Goal: Information Seeking & Learning: Learn about a topic

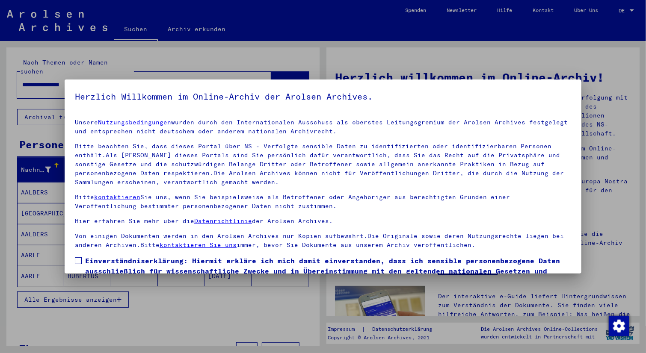
scroll to position [53, 0]
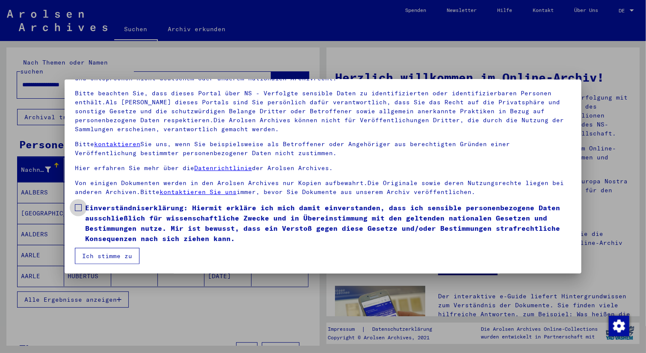
click at [80, 207] on span at bounding box center [78, 207] width 7 height 7
click at [116, 256] on button "Ich stimme zu" at bounding box center [107, 256] width 65 height 16
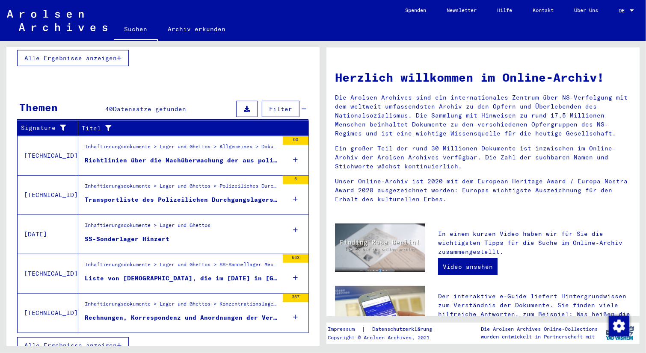
scroll to position [0, 0]
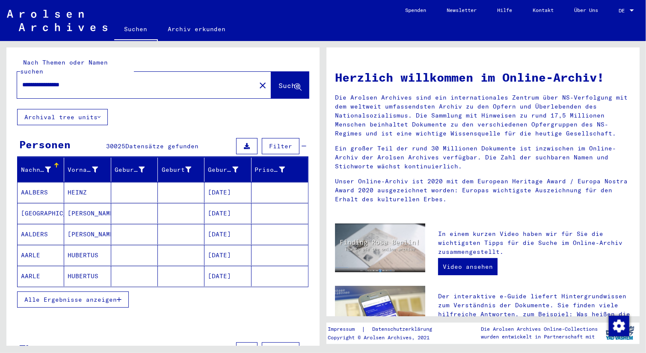
click at [130, 80] on input "**********" at bounding box center [133, 84] width 223 height 9
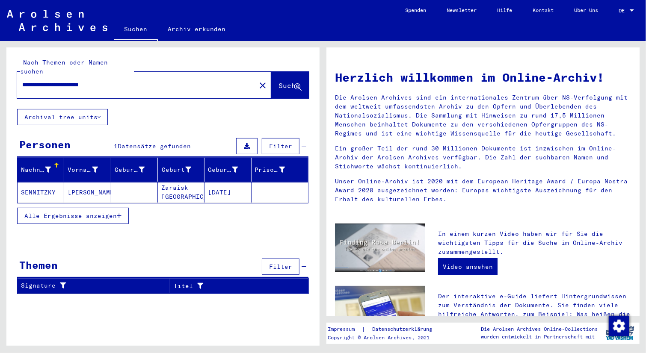
click at [134, 80] on input "**********" at bounding box center [133, 84] width 223 height 9
type input "**********"
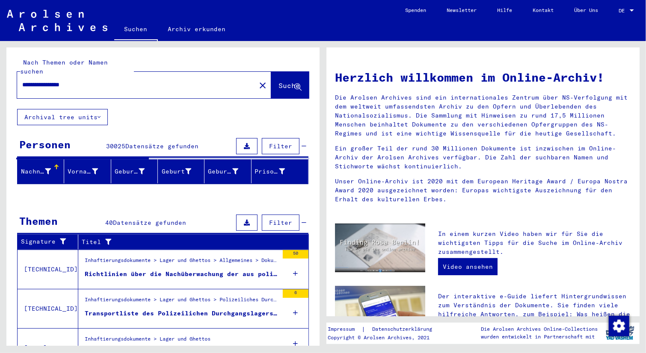
scroll to position [115, 0]
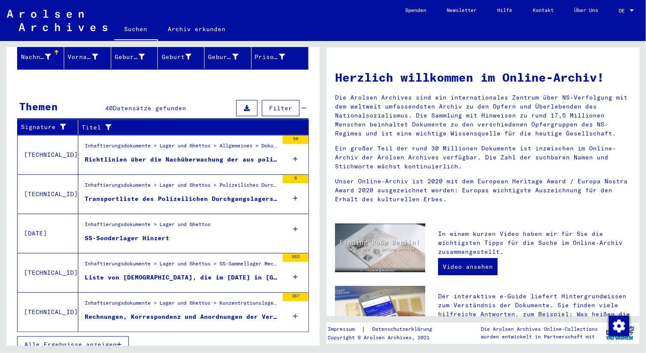
click at [79, 341] on span "Alle Ergebnisse anzeigen" at bounding box center [70, 345] width 92 height 8
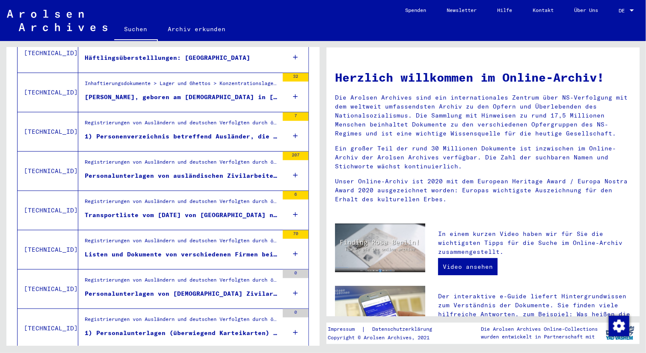
scroll to position [387, 0]
click at [195, 249] on div "Listen und Dokumente von verschiedenen Firmen bei der Organisation Todt, Oberba…" at bounding box center [182, 253] width 194 height 9
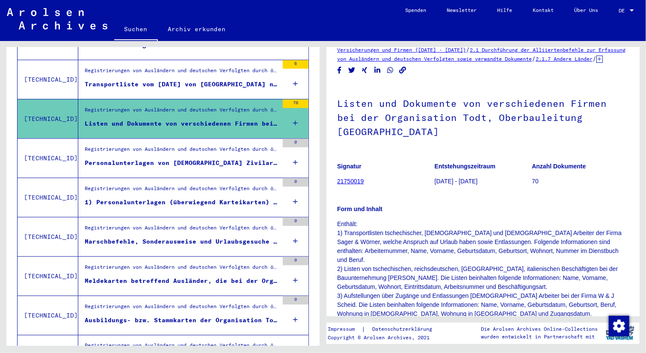
scroll to position [519, 0]
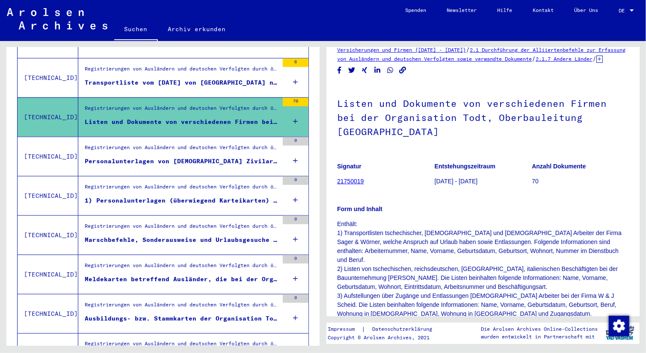
click at [195, 183] on div "Registrierungen von Ausländern und deutschen Verfolgten durch öffentliche Einri…" at bounding box center [182, 189] width 194 height 12
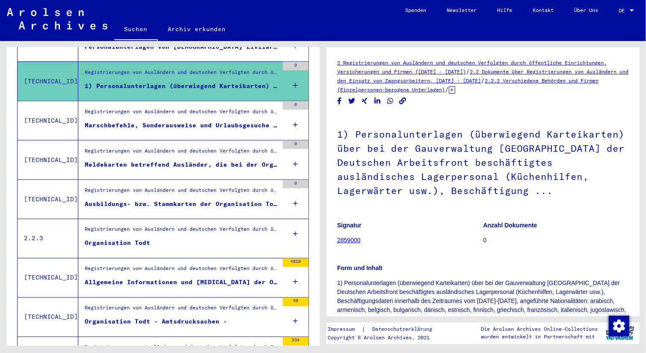
scroll to position [634, 0]
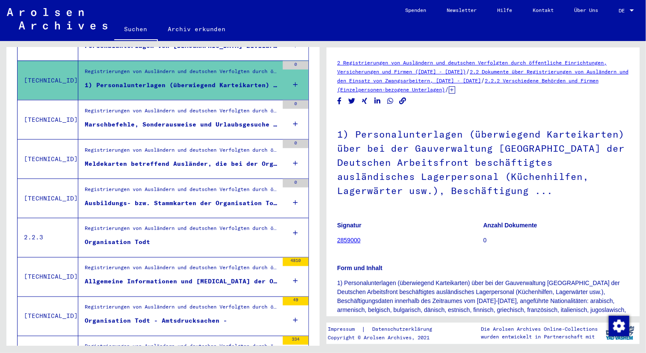
click at [195, 238] on figure "Organisation Todt" at bounding box center [182, 244] width 194 height 13
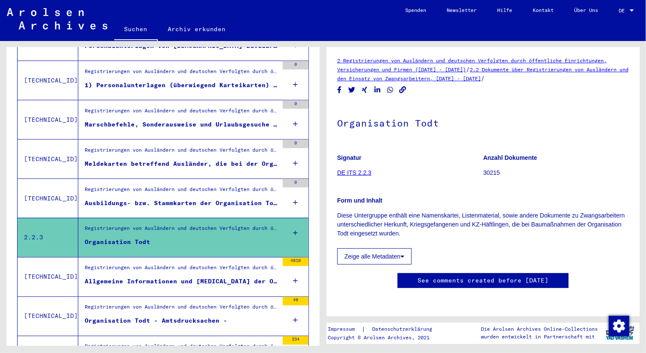
scroll to position [62, 0]
click at [396, 248] on button "Zeige alle Metadaten" at bounding box center [374, 256] width 74 height 16
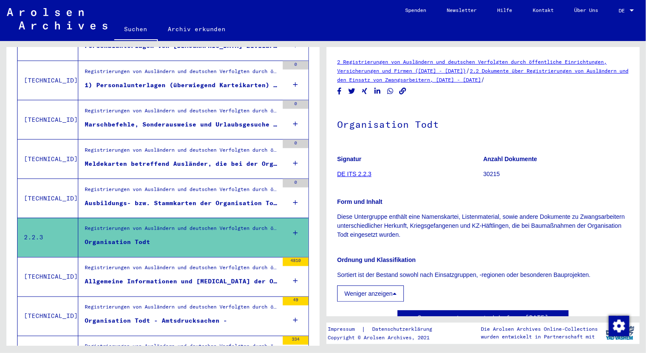
scroll to position [0, 0]
click at [365, 174] on link "DE ITS 2.2.3" at bounding box center [354, 174] width 34 height 7
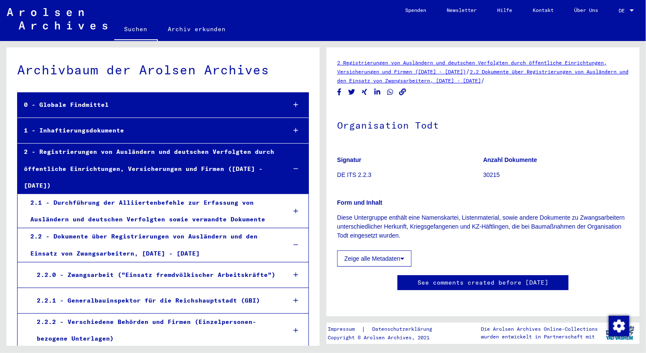
scroll to position [152, 0]
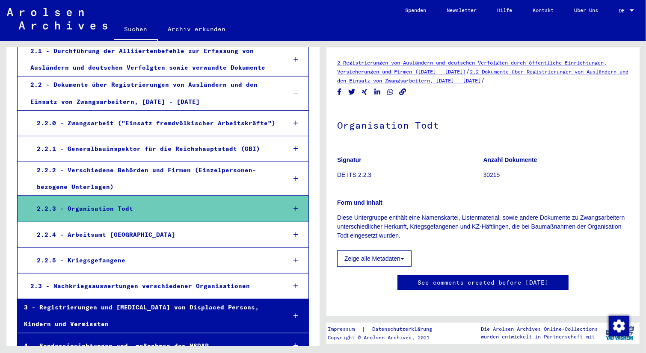
click at [294, 206] on icon at bounding box center [296, 209] width 5 height 6
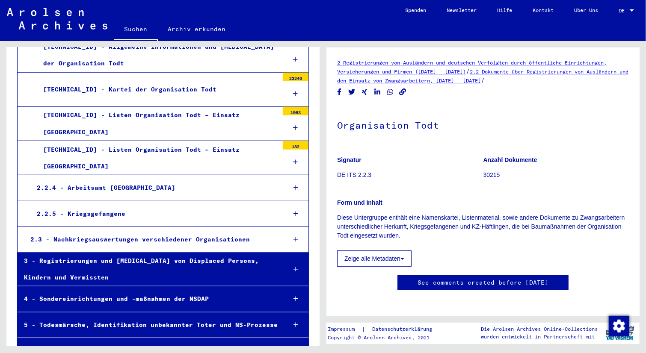
scroll to position [327, 0]
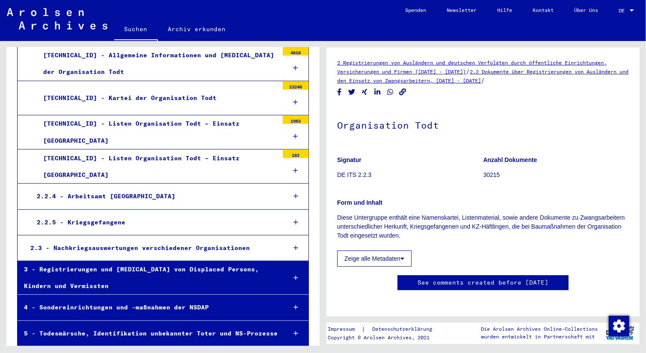
click at [294, 245] on icon at bounding box center [296, 248] width 5 height 6
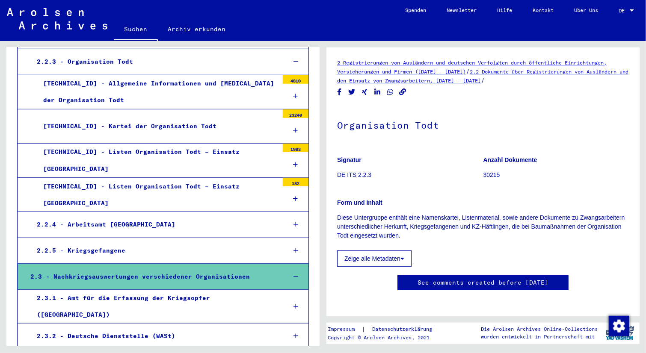
scroll to position [243, 0]
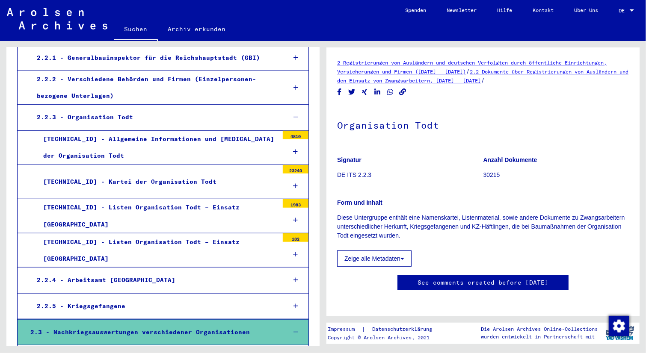
click at [293, 183] on icon at bounding box center [295, 186] width 5 height 6
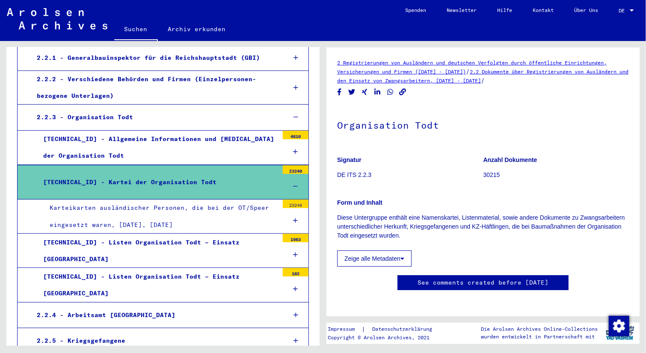
click at [293, 149] on icon at bounding box center [295, 152] width 5 height 6
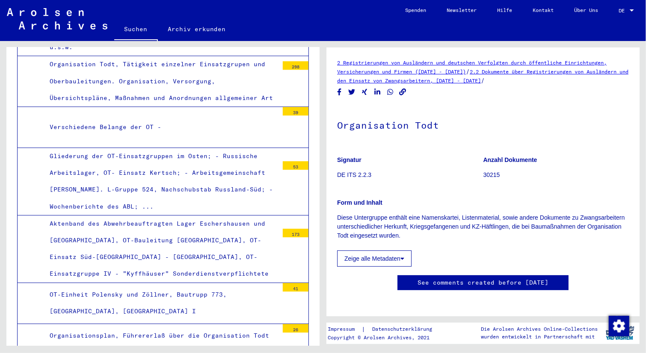
scroll to position [1072, 0]
click at [214, 148] on div "Gliederung der OT-Einsatzgruppen im Osten; - Russische Arbeitslager, OT- Einsat…" at bounding box center [160, 181] width 235 height 67
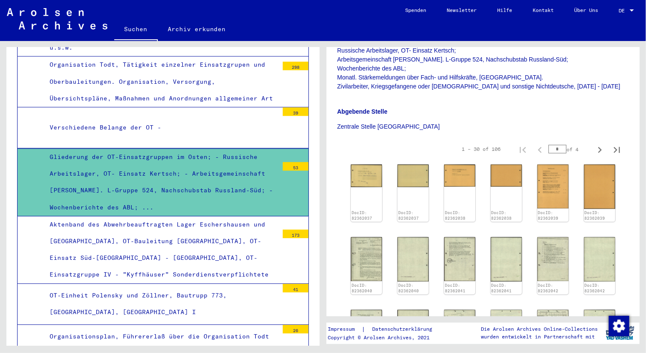
scroll to position [237, 0]
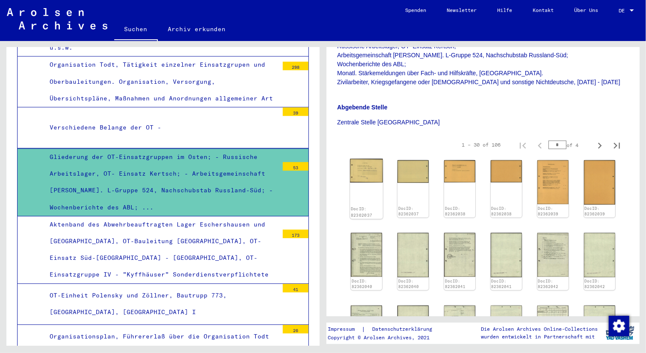
click at [364, 183] on img at bounding box center [366, 171] width 33 height 24
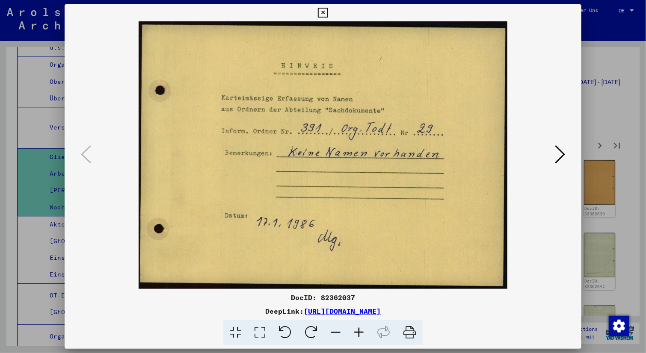
click at [559, 156] on icon at bounding box center [560, 154] width 10 height 21
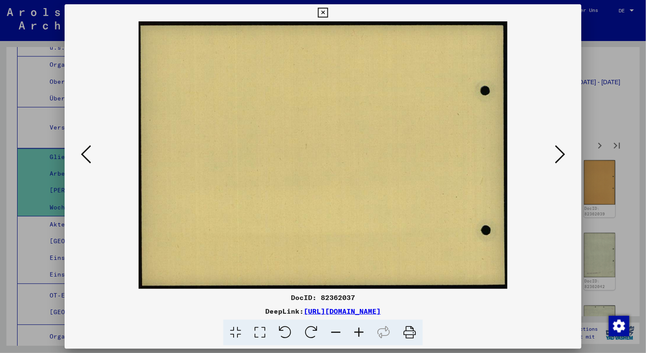
click at [559, 156] on icon at bounding box center [560, 154] width 10 height 21
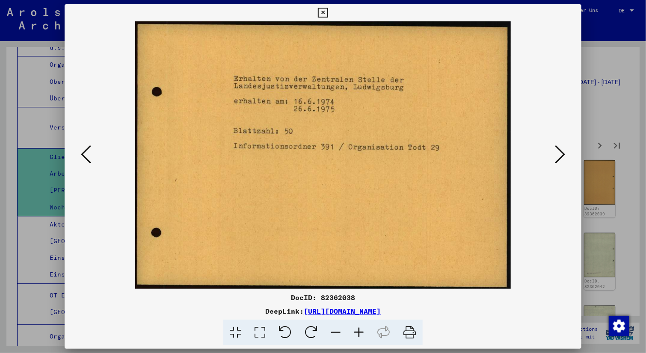
click at [559, 156] on icon at bounding box center [560, 154] width 10 height 21
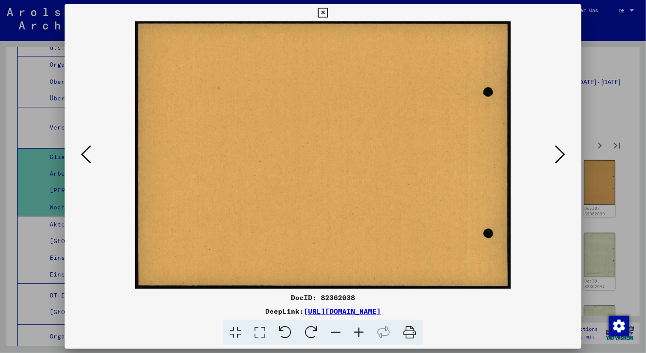
click at [559, 156] on icon at bounding box center [560, 154] width 10 height 21
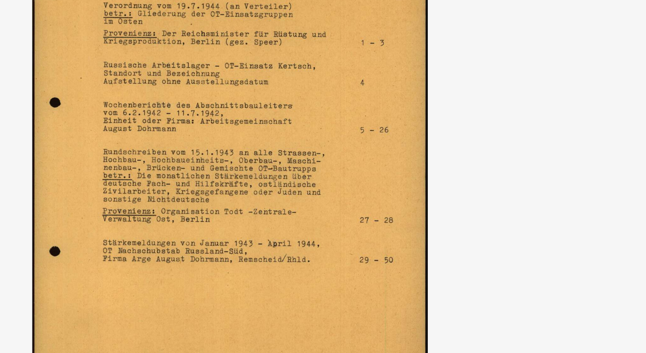
drag, startPoint x: 366, startPoint y: 134, endPoint x: 391, endPoint y: 138, distance: 25.9
click at [391, 138] on img at bounding box center [323, 155] width 458 height 268
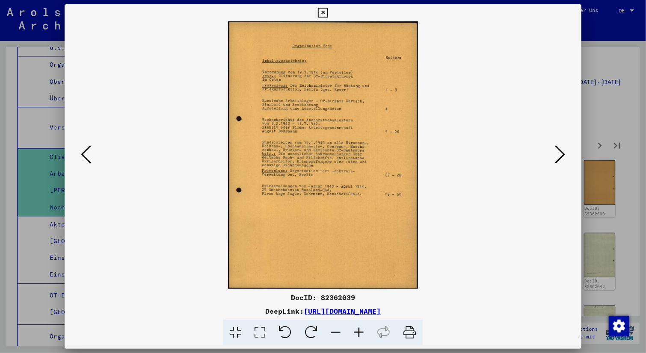
click at [557, 162] on icon at bounding box center [560, 154] width 10 height 21
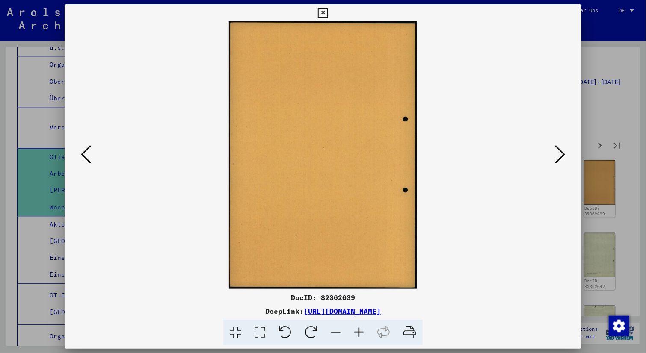
click at [557, 162] on icon at bounding box center [560, 154] width 10 height 21
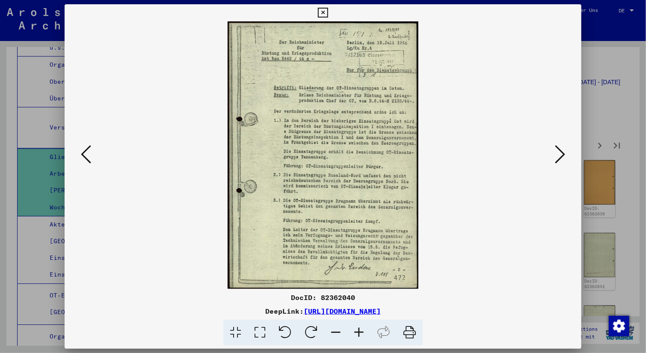
click at [561, 159] on icon at bounding box center [560, 154] width 10 height 21
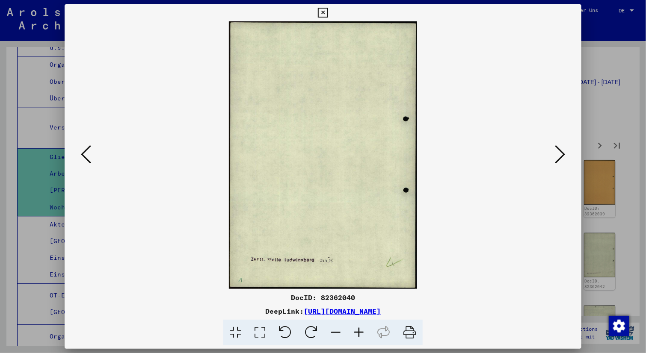
click at [558, 161] on icon at bounding box center [560, 154] width 10 height 21
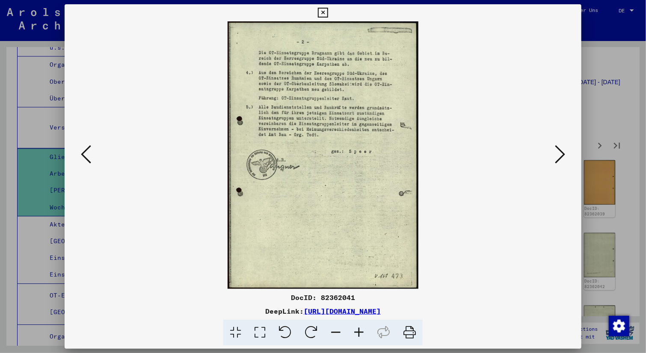
click at [558, 155] on icon at bounding box center [560, 154] width 10 height 21
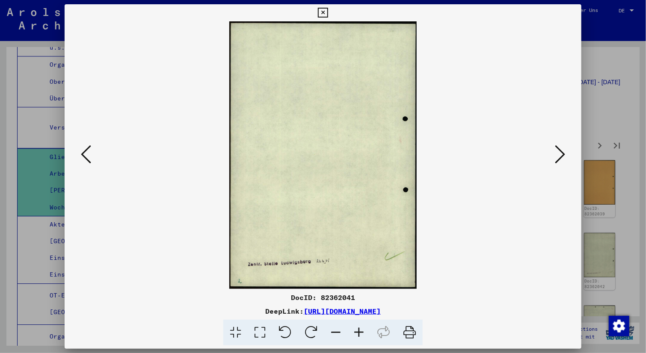
click at [558, 155] on icon at bounding box center [560, 154] width 10 height 21
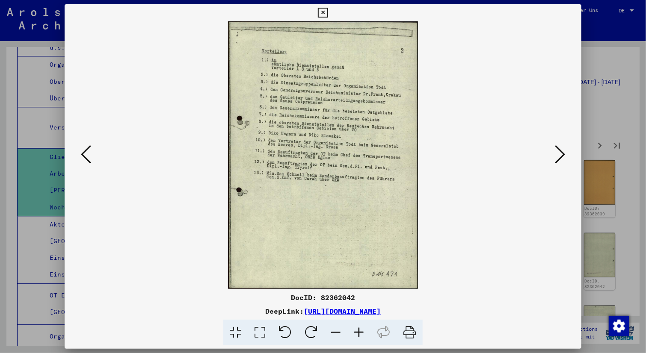
click at [558, 155] on icon at bounding box center [560, 154] width 10 height 21
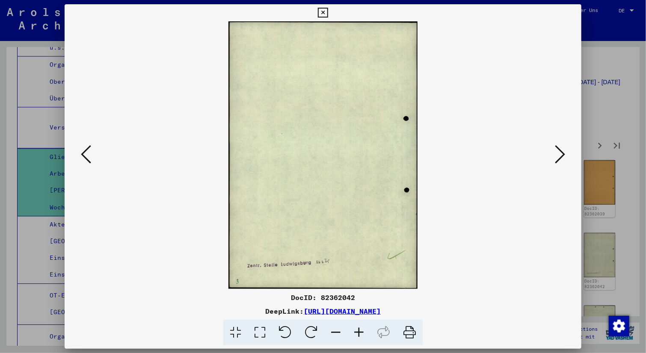
click at [560, 152] on icon at bounding box center [560, 154] width 10 height 21
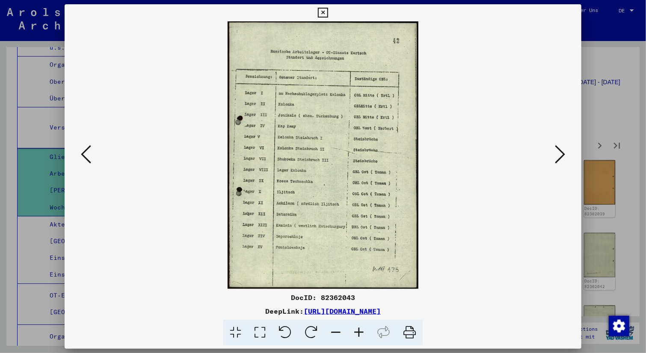
click at [560, 152] on icon at bounding box center [560, 154] width 10 height 21
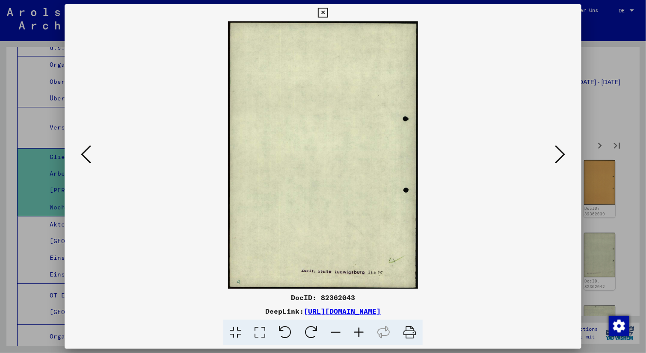
click at [560, 152] on icon at bounding box center [560, 154] width 10 height 21
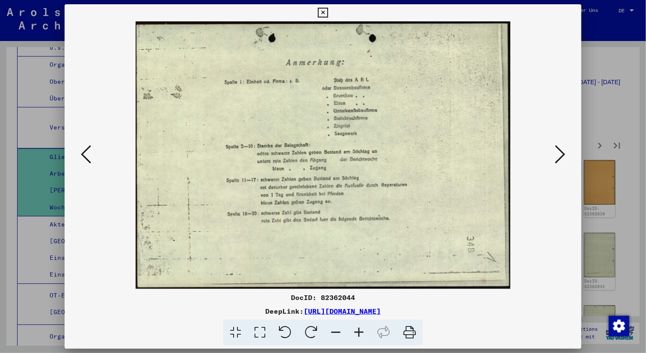
click at [560, 152] on icon at bounding box center [560, 154] width 10 height 21
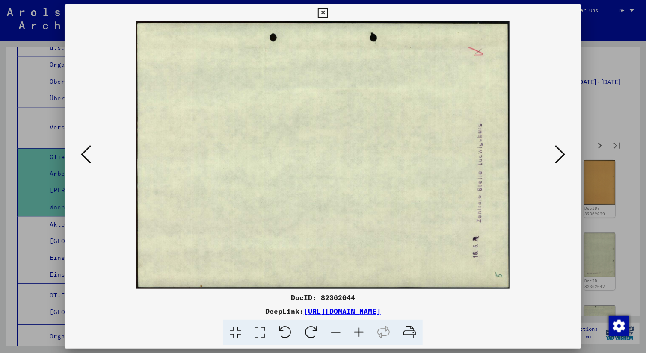
click at [94, 154] on img at bounding box center [323, 155] width 458 height 268
click at [81, 158] on icon at bounding box center [86, 154] width 10 height 21
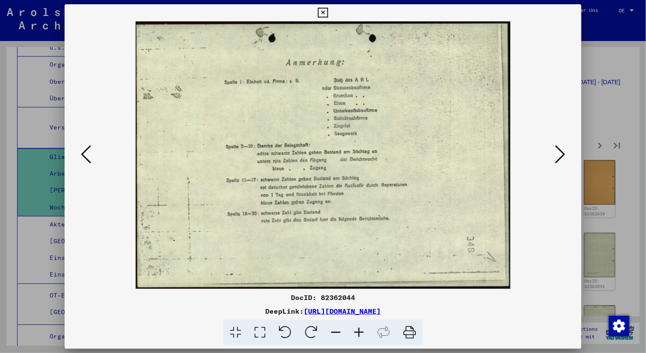
click at [558, 153] on icon at bounding box center [560, 154] width 10 height 21
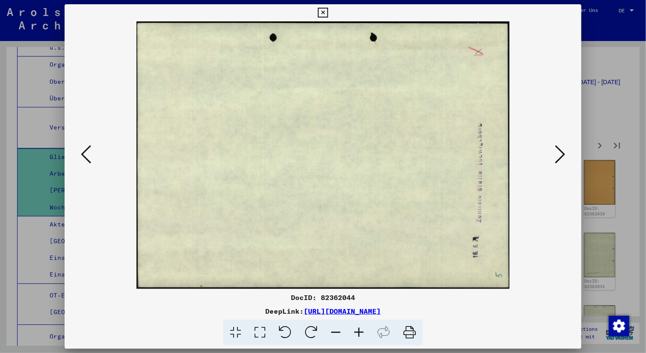
click at [558, 153] on icon at bounding box center [560, 154] width 10 height 21
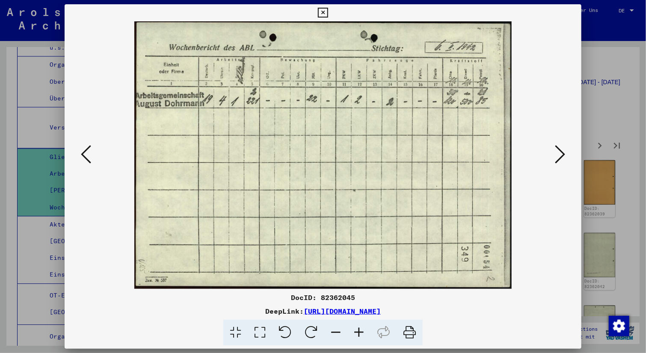
click at [558, 153] on icon at bounding box center [560, 154] width 10 height 21
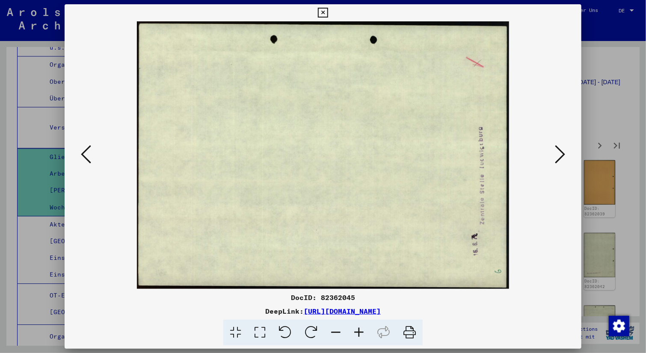
click at [558, 153] on icon at bounding box center [560, 154] width 10 height 21
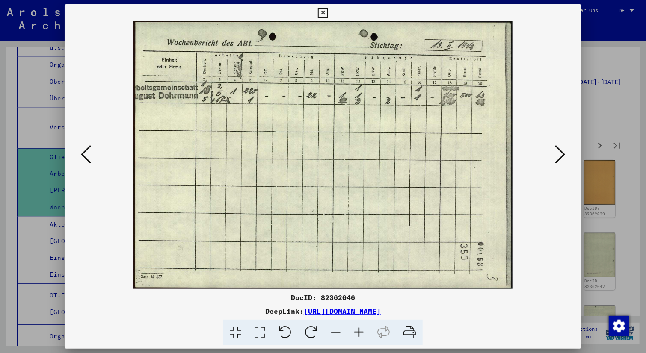
click at [558, 153] on icon at bounding box center [560, 154] width 10 height 21
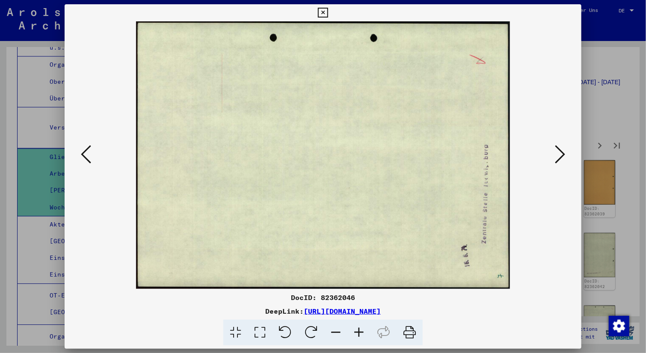
click at [558, 153] on icon at bounding box center [560, 154] width 10 height 21
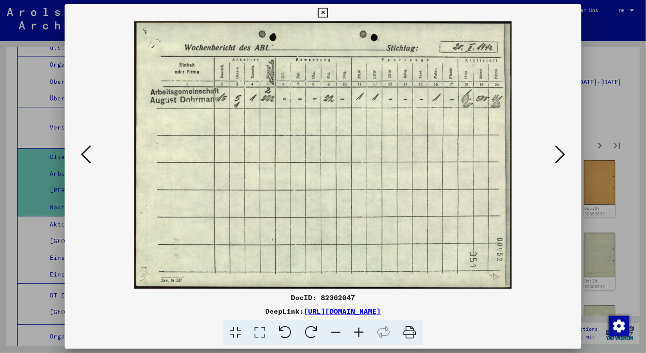
click at [558, 153] on icon at bounding box center [560, 154] width 10 height 21
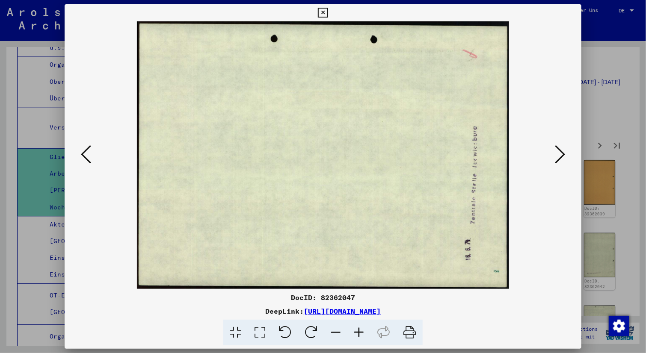
click at [558, 153] on icon at bounding box center [560, 154] width 10 height 21
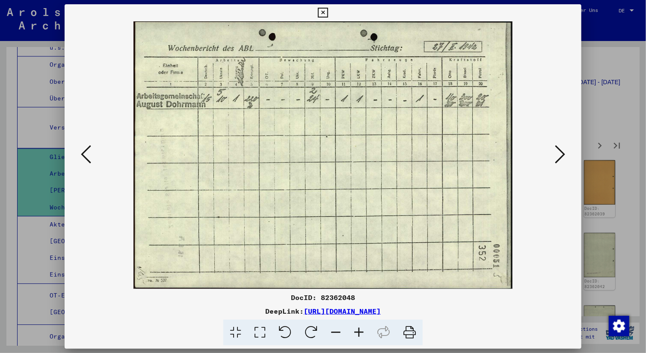
click at [558, 153] on icon at bounding box center [560, 154] width 10 height 21
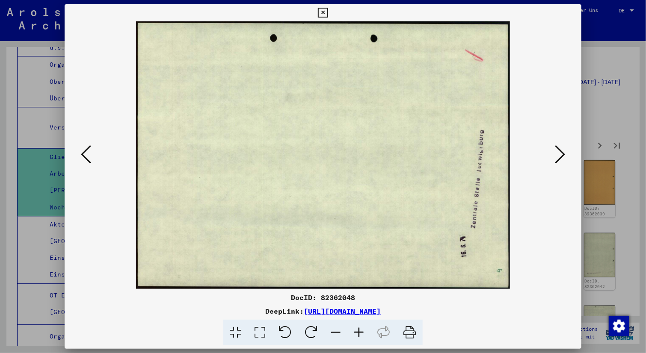
click at [558, 153] on icon at bounding box center [560, 154] width 10 height 21
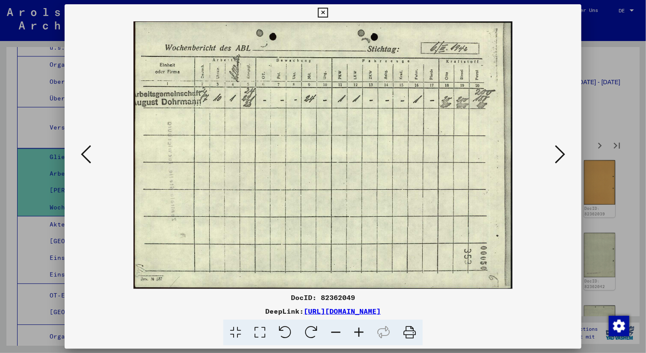
click at [558, 153] on icon at bounding box center [560, 154] width 10 height 21
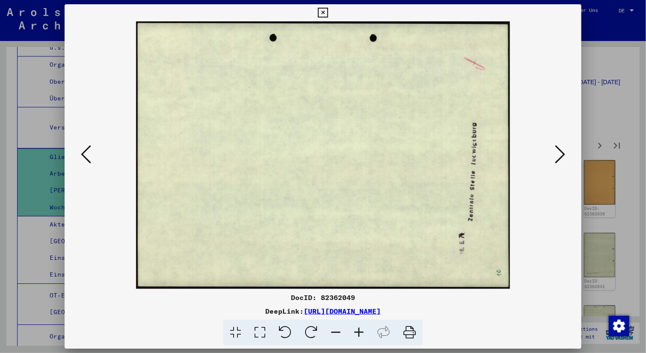
click at [558, 153] on icon at bounding box center [560, 154] width 10 height 21
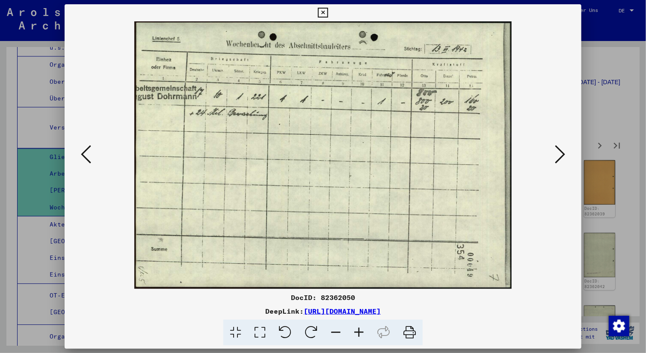
click at [558, 153] on icon at bounding box center [560, 154] width 10 height 21
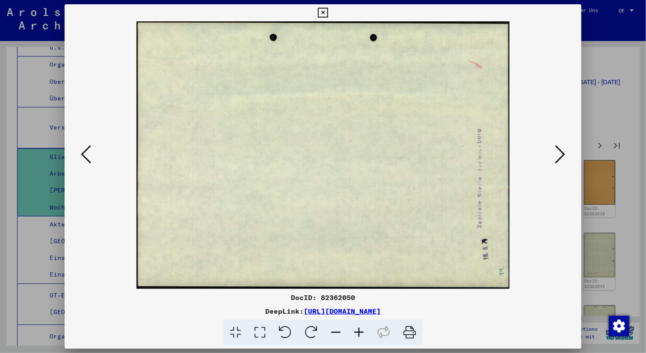
click at [558, 153] on icon at bounding box center [560, 154] width 10 height 21
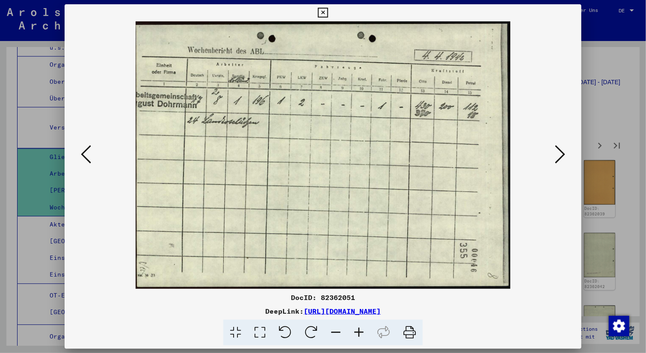
click at [558, 153] on icon at bounding box center [560, 154] width 10 height 21
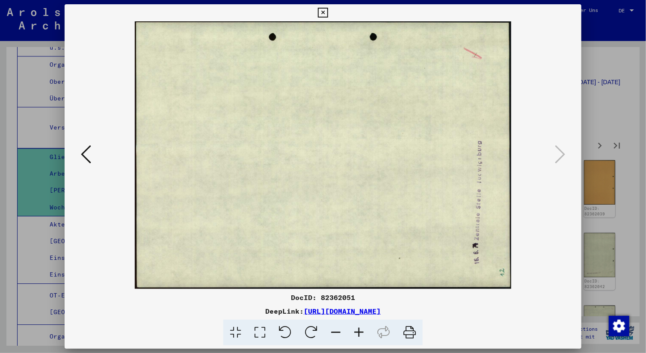
drag, startPoint x: 558, startPoint y: 153, endPoint x: 558, endPoint y: 127, distance: 26.1
click at [558, 127] on div at bounding box center [323, 155] width 516 height 268
click at [612, 74] on div at bounding box center [323, 176] width 646 height 353
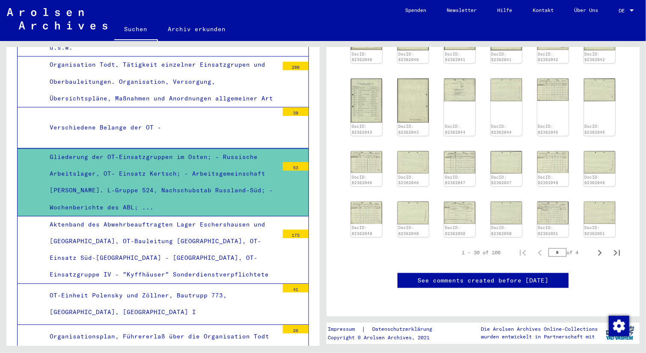
scroll to position [554, 0]
click at [593, 247] on icon "Next page" at bounding box center [599, 253] width 12 height 12
type input "*"
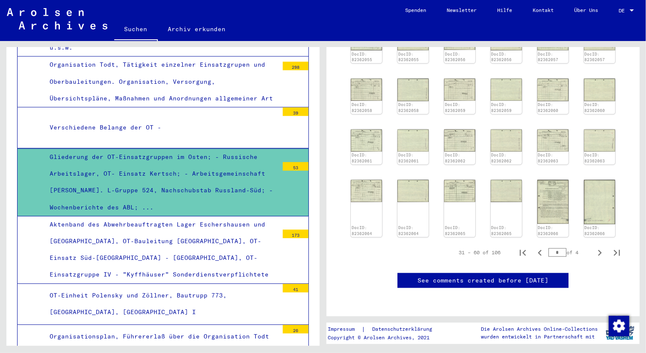
scroll to position [429, 0]
click at [549, 200] on img at bounding box center [552, 202] width 33 height 46
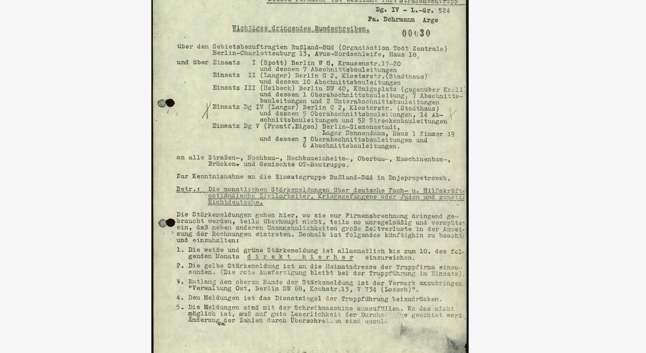
click at [344, 126] on img at bounding box center [323, 155] width 458 height 268
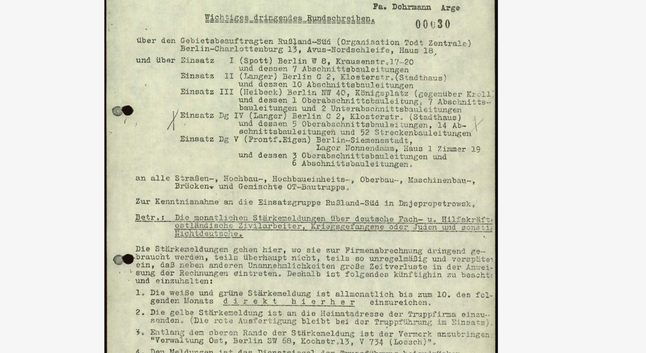
click at [349, 116] on img at bounding box center [323, 155] width 458 height 268
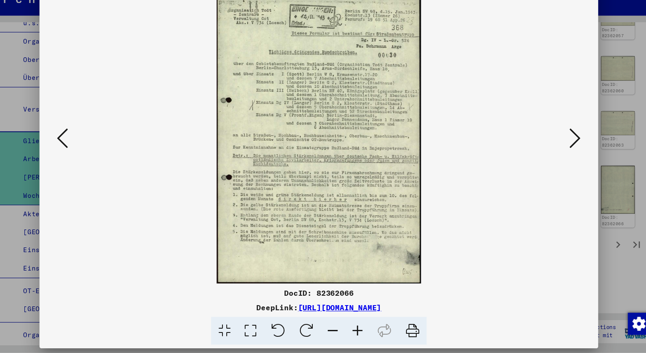
click at [559, 152] on icon at bounding box center [560, 154] width 10 height 21
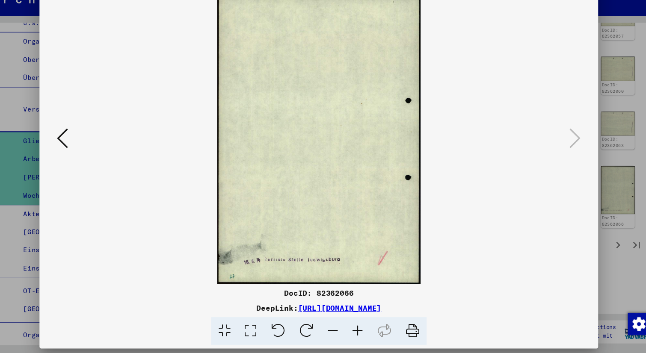
click at [618, 65] on div at bounding box center [323, 176] width 646 height 353
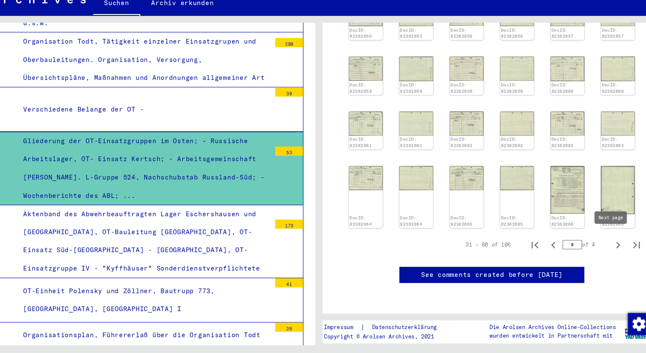
click at [598, 250] on icon "Next page" at bounding box center [600, 253] width 4 height 6
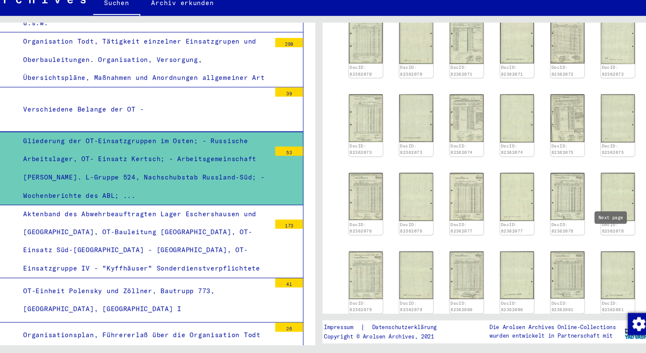
type input "*"
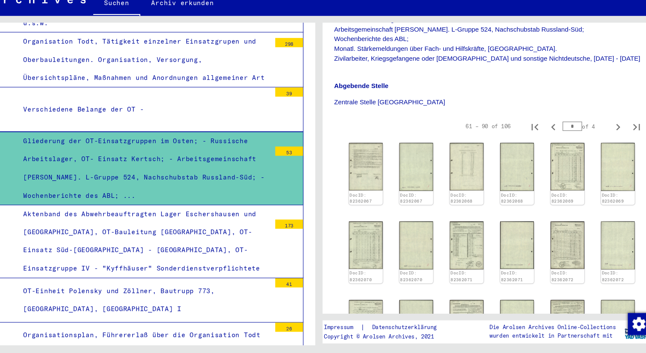
scroll to position [241, 0]
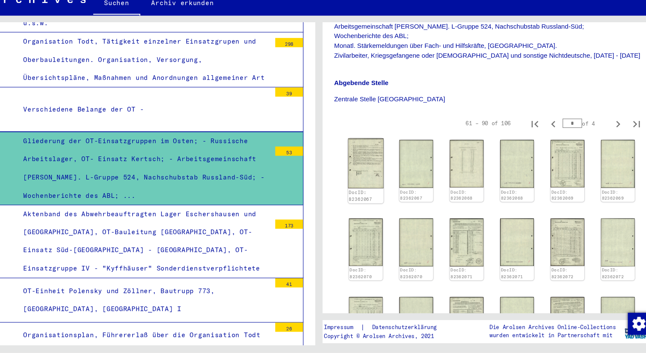
click at [359, 172] on img at bounding box center [366, 178] width 33 height 46
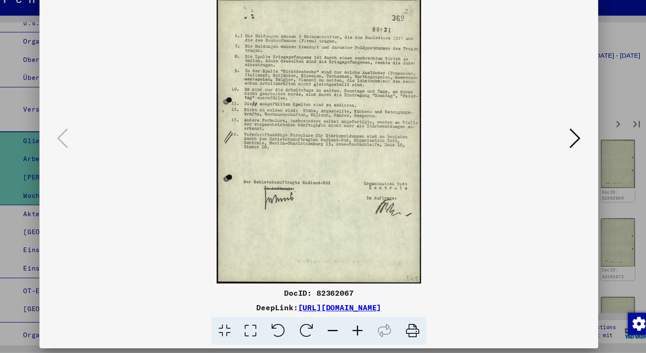
scroll to position [0, 0]
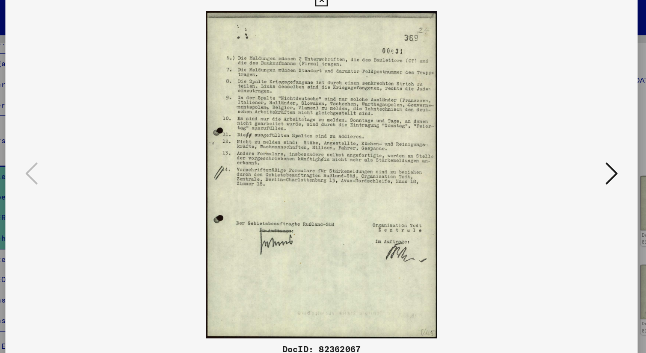
click at [559, 152] on icon at bounding box center [560, 154] width 10 height 21
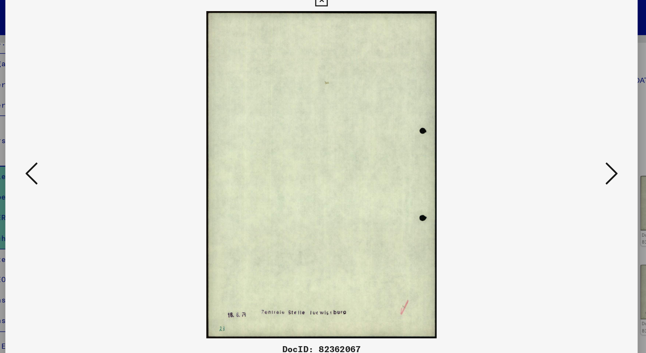
click at [559, 152] on icon at bounding box center [560, 154] width 10 height 21
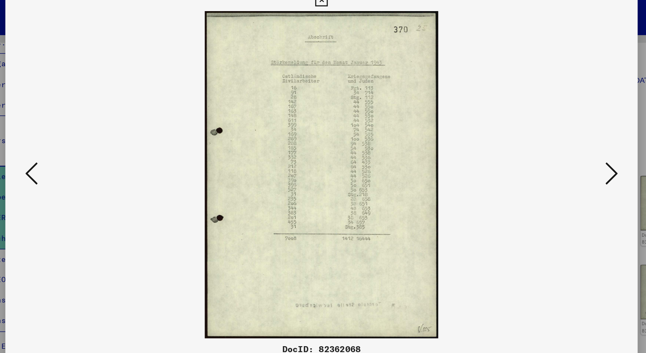
click at [559, 152] on icon at bounding box center [560, 154] width 10 height 21
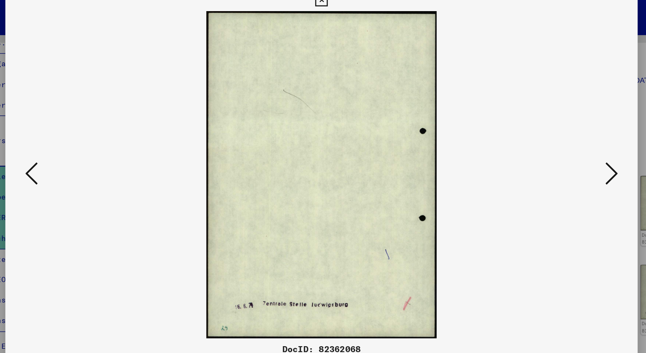
click at [559, 152] on icon at bounding box center [560, 154] width 10 height 21
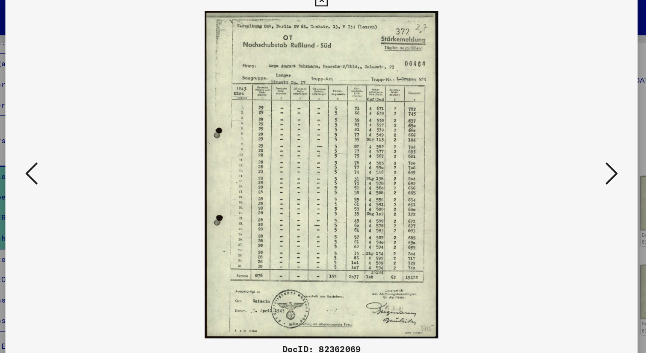
click at [559, 152] on icon at bounding box center [560, 154] width 10 height 21
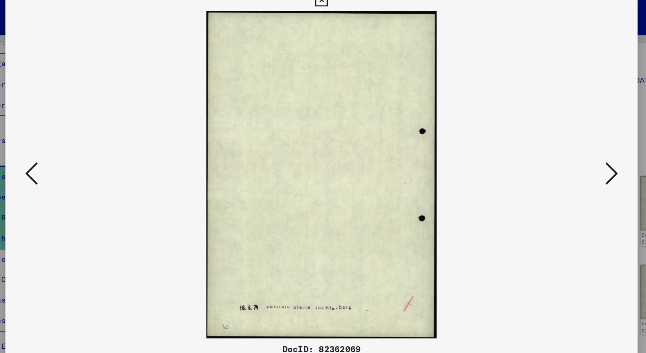
click at [559, 152] on icon at bounding box center [560, 154] width 10 height 21
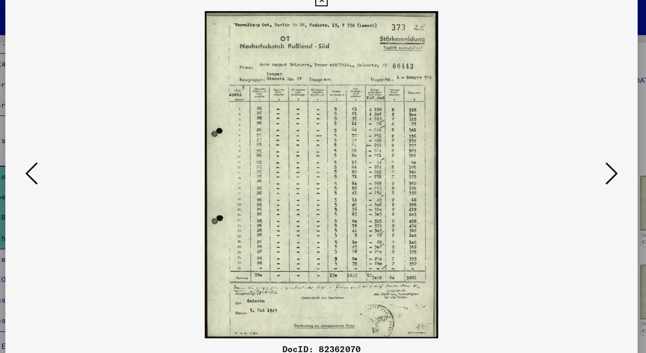
click at [559, 152] on icon at bounding box center [560, 154] width 10 height 21
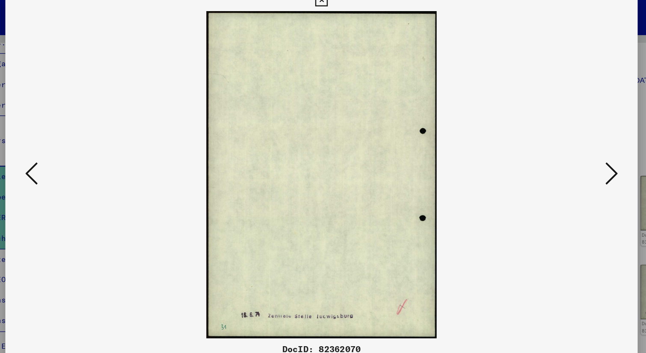
click at [559, 152] on icon at bounding box center [560, 154] width 10 height 21
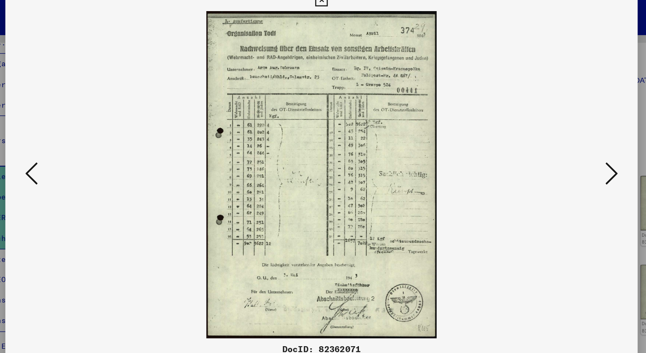
click at [559, 152] on icon at bounding box center [560, 154] width 10 height 21
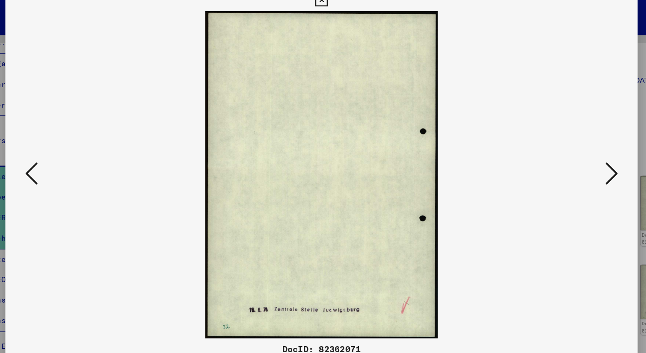
click at [559, 152] on icon at bounding box center [560, 154] width 10 height 21
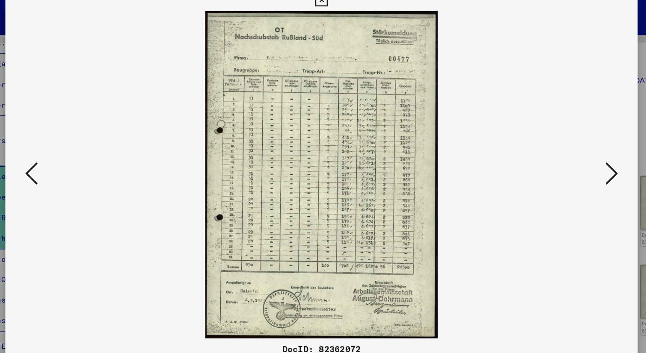
click at [559, 152] on icon at bounding box center [560, 154] width 10 height 21
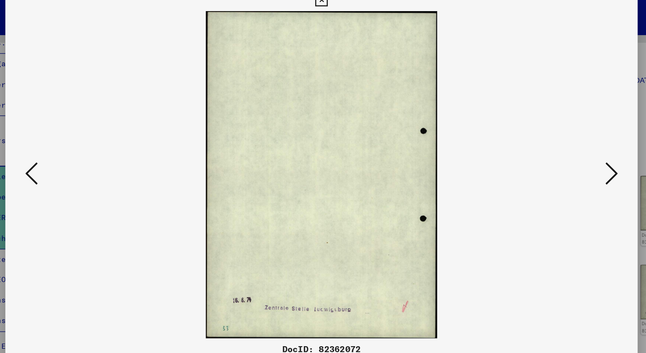
click at [559, 152] on icon at bounding box center [560, 154] width 10 height 21
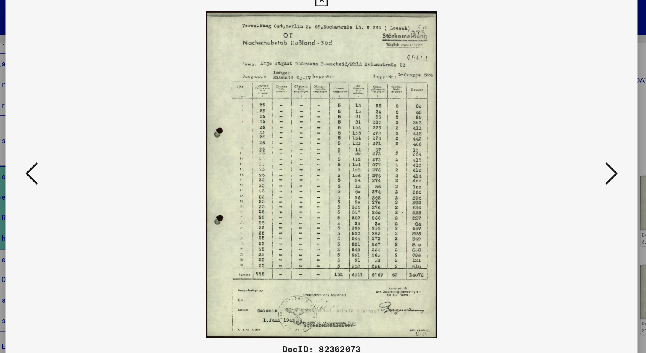
click at [559, 152] on icon at bounding box center [560, 154] width 10 height 21
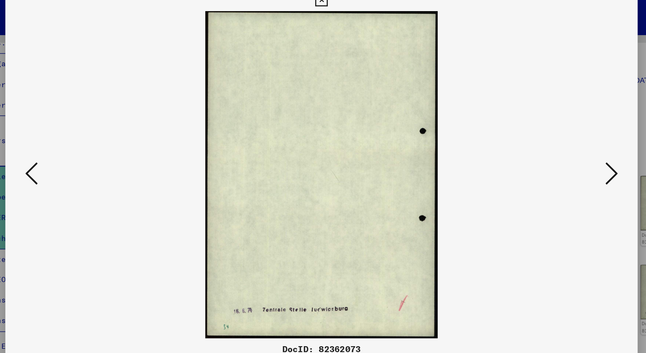
click at [559, 152] on icon at bounding box center [560, 154] width 10 height 21
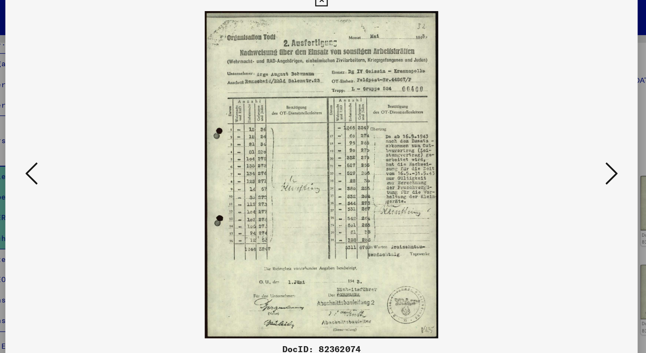
click at [559, 152] on icon at bounding box center [560, 154] width 10 height 21
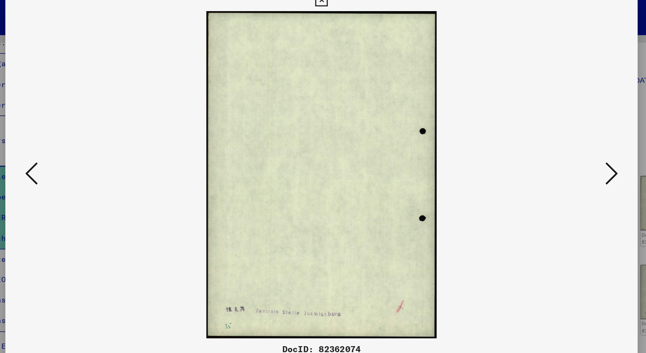
click at [559, 152] on icon at bounding box center [560, 154] width 10 height 21
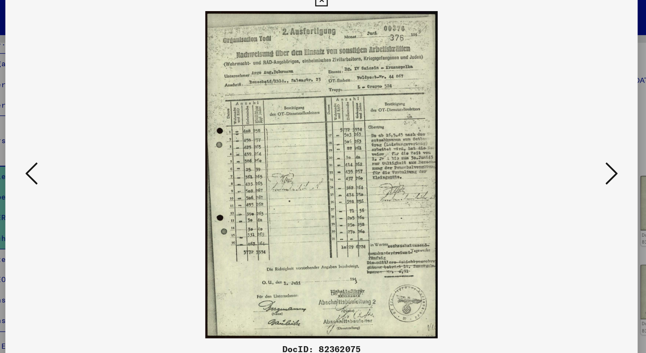
click at [559, 152] on icon at bounding box center [560, 154] width 10 height 21
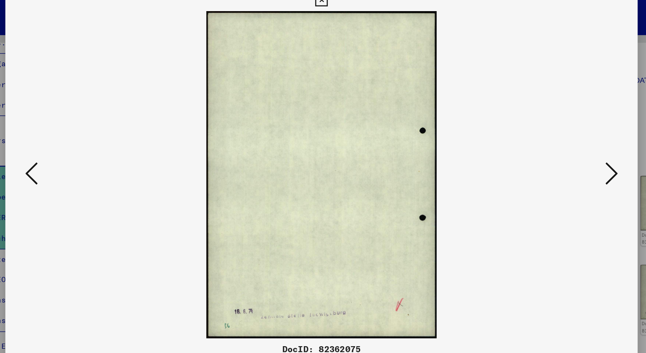
click at [559, 152] on icon at bounding box center [560, 154] width 10 height 21
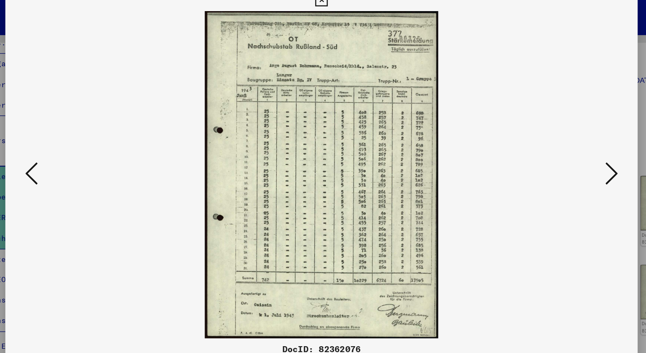
click at [559, 152] on icon at bounding box center [560, 154] width 10 height 21
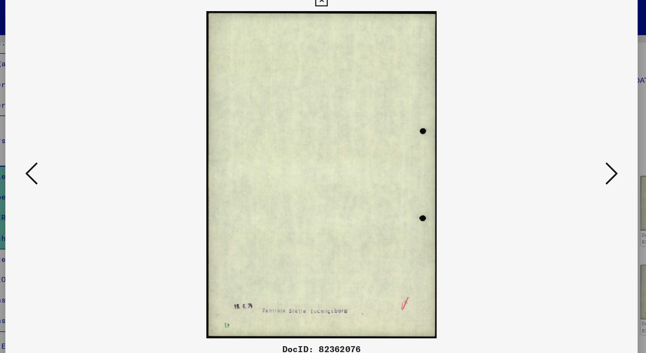
click at [559, 152] on icon at bounding box center [560, 154] width 10 height 21
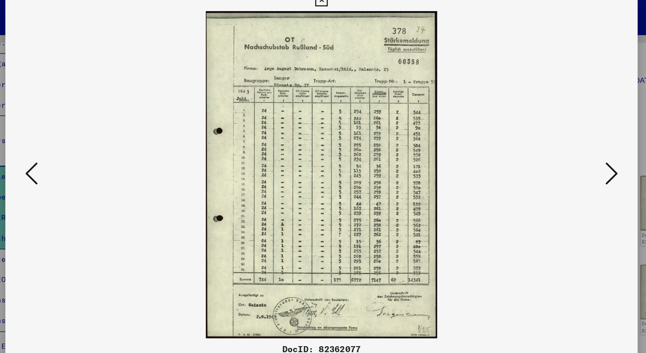
click at [559, 152] on icon at bounding box center [560, 154] width 10 height 21
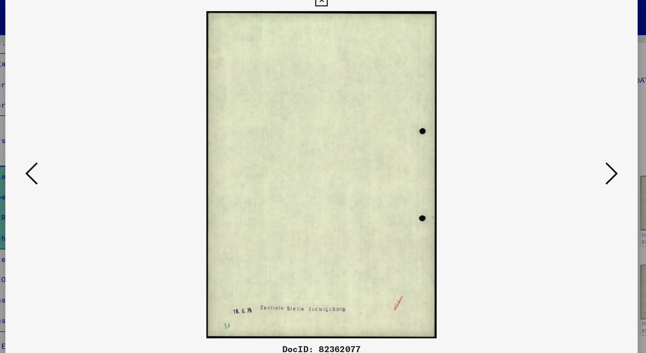
click at [559, 152] on icon at bounding box center [560, 154] width 10 height 21
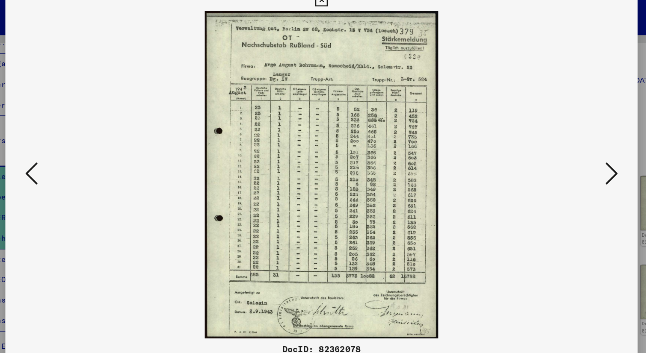
click at [559, 152] on icon at bounding box center [560, 154] width 10 height 21
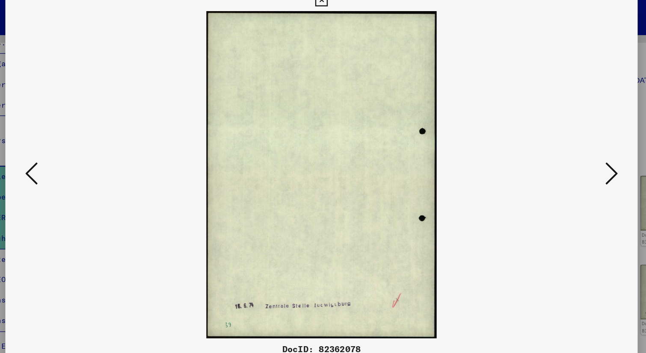
click at [559, 152] on icon at bounding box center [560, 154] width 10 height 21
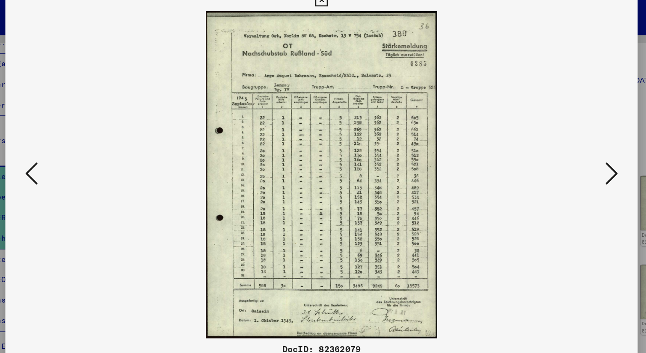
click at [559, 152] on icon at bounding box center [560, 154] width 10 height 21
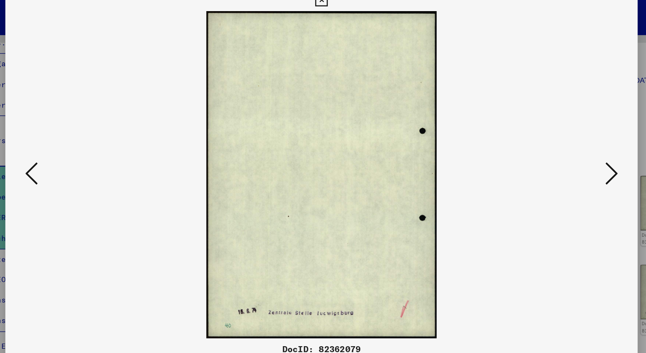
click at [559, 152] on icon at bounding box center [560, 154] width 10 height 21
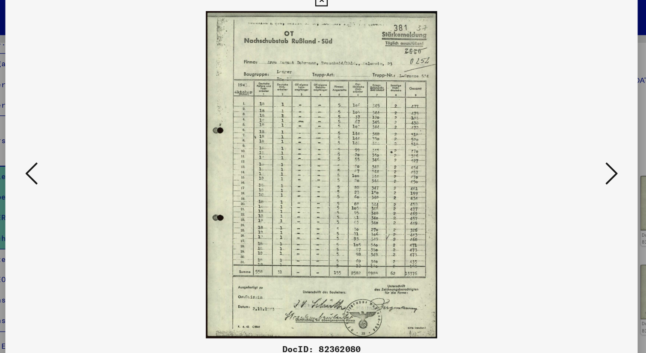
click at [559, 152] on icon at bounding box center [560, 154] width 10 height 21
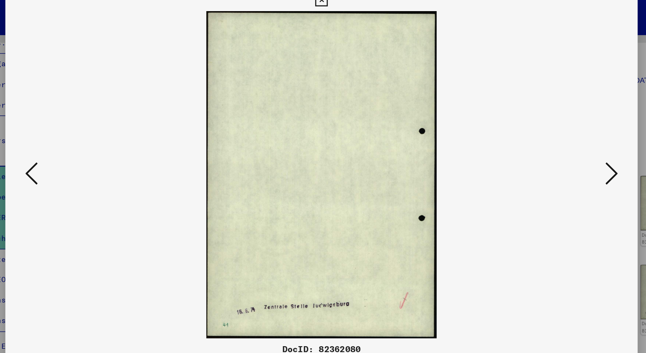
click at [559, 152] on icon at bounding box center [560, 154] width 10 height 21
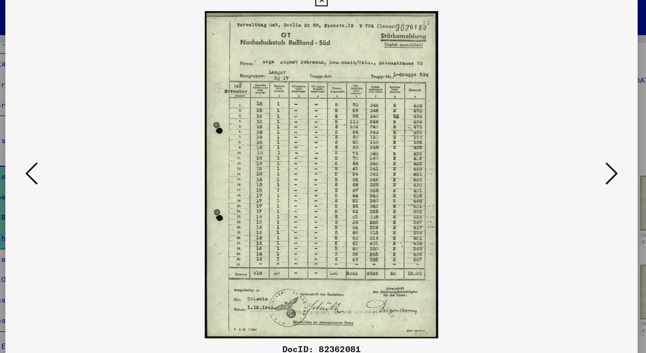
click at [559, 152] on icon at bounding box center [560, 154] width 10 height 21
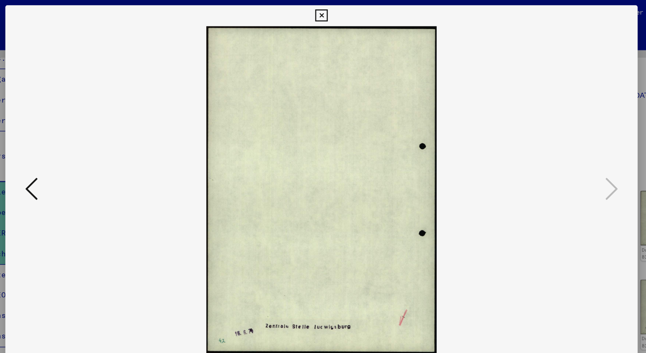
click at [324, 11] on icon at bounding box center [323, 13] width 10 height 10
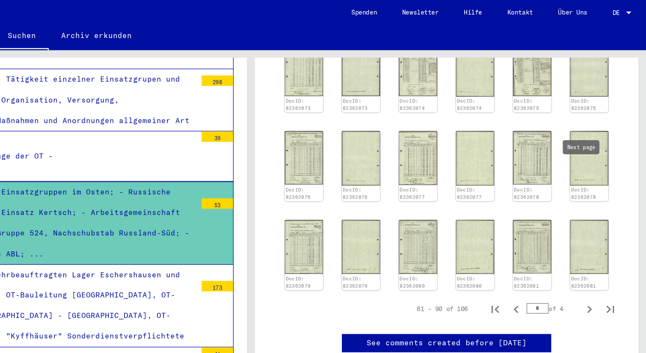
click at [595, 247] on icon "Next page" at bounding box center [599, 253] width 12 height 12
type input "*"
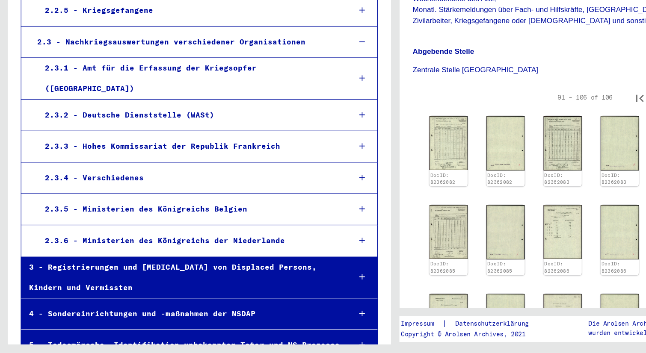
scroll to position [1539, 0]
